Goal: Information Seeking & Learning: Learn about a topic

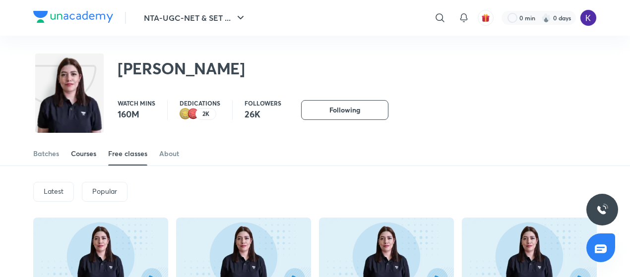
click at [92, 156] on div "Courses" at bounding box center [83, 154] width 25 height 10
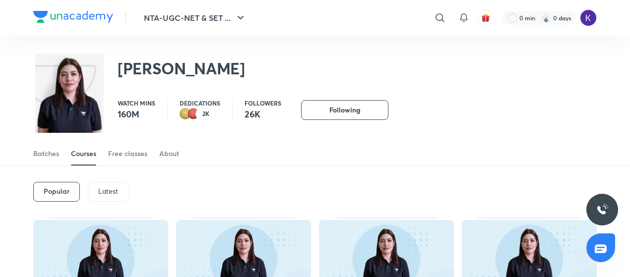
click at [110, 191] on p "Latest" at bounding box center [108, 192] width 20 height 8
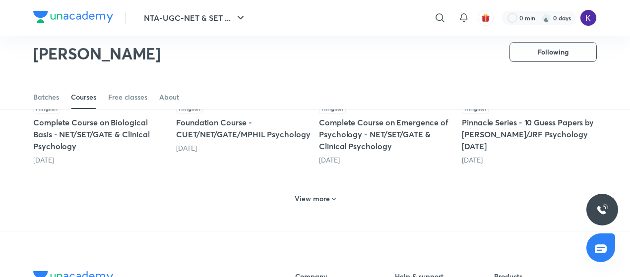
scroll to position [487, 0]
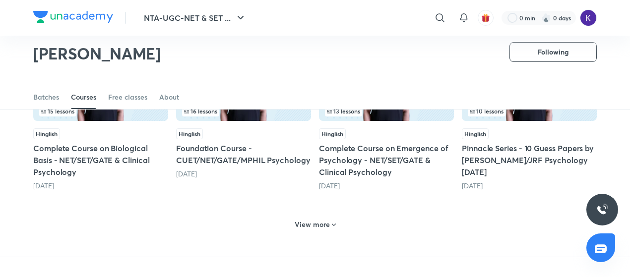
click at [317, 220] on h6 "View more" at bounding box center [312, 225] width 35 height 10
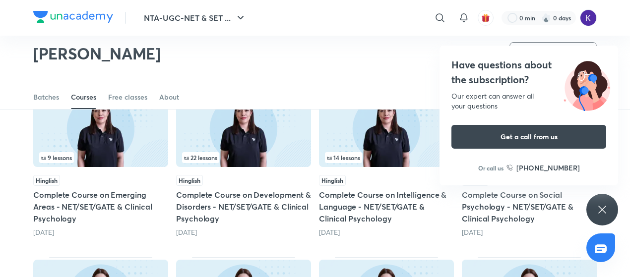
scroll to position [613, 0]
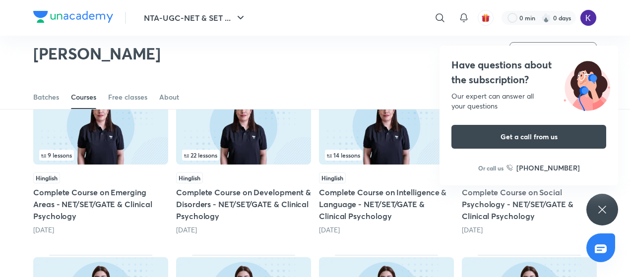
click at [278, 145] on img at bounding box center [243, 125] width 135 height 77
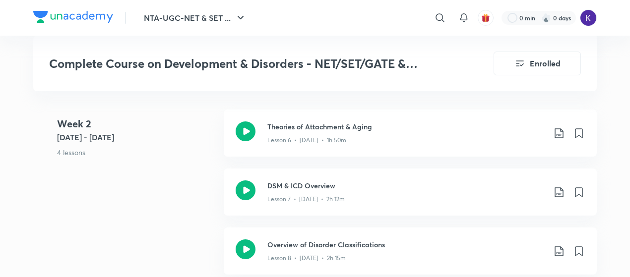
scroll to position [970, 0]
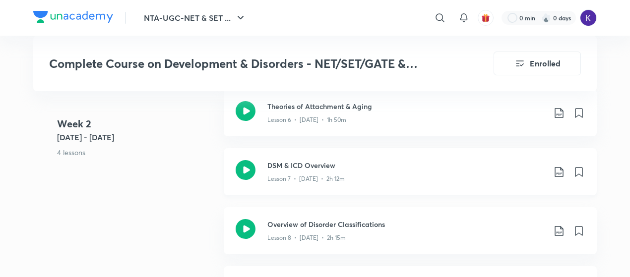
click at [304, 156] on div "DSM & ICD Overview Lesson 7 • [DATE] • 2h 12m" at bounding box center [410, 171] width 373 height 47
